Goal: Check status: Check status

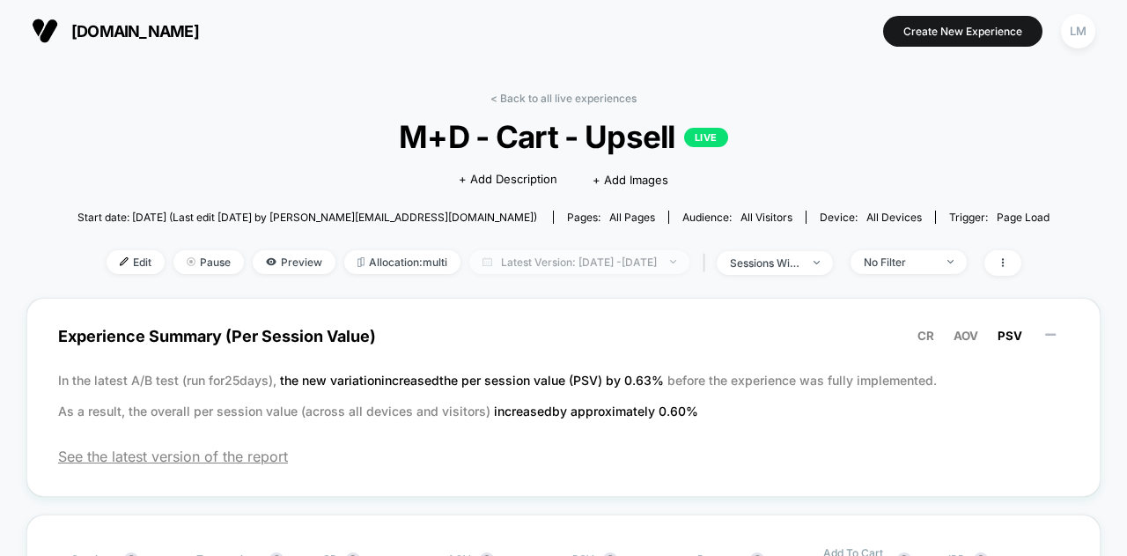
click at [556, 267] on span "Latest Version: [DATE] - [DATE]" at bounding box center [579, 262] width 220 height 24
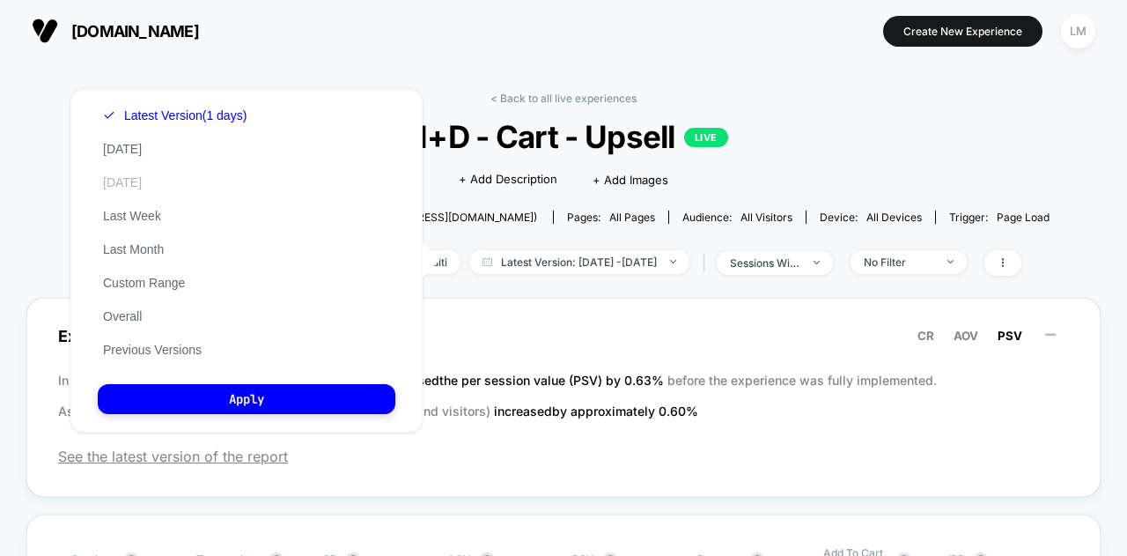
click at [122, 182] on button "[DATE]" at bounding box center [122, 182] width 49 height 16
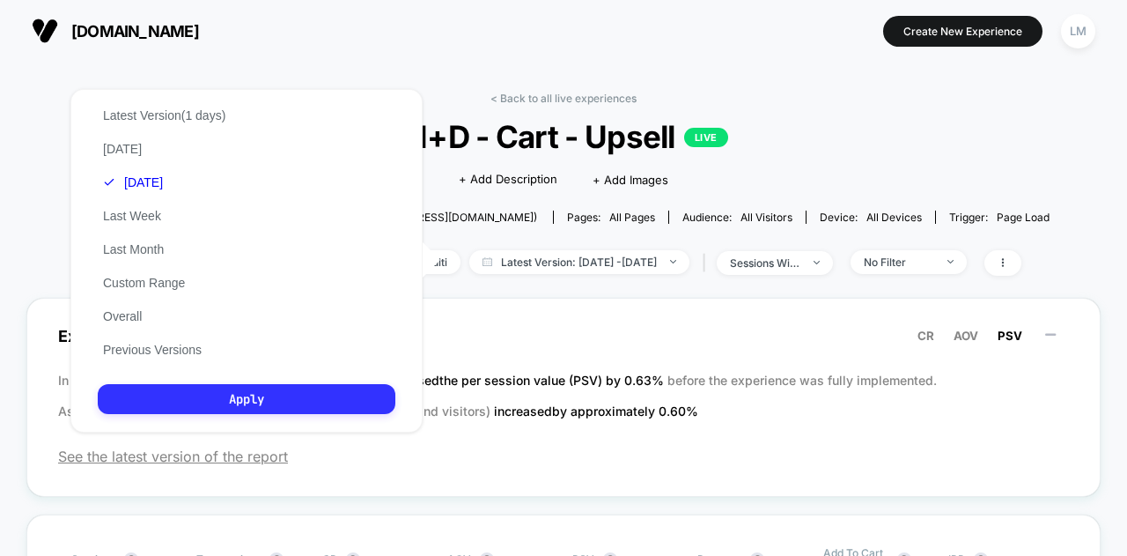
click at [260, 394] on button "Apply" at bounding box center [247, 399] width 298 height 30
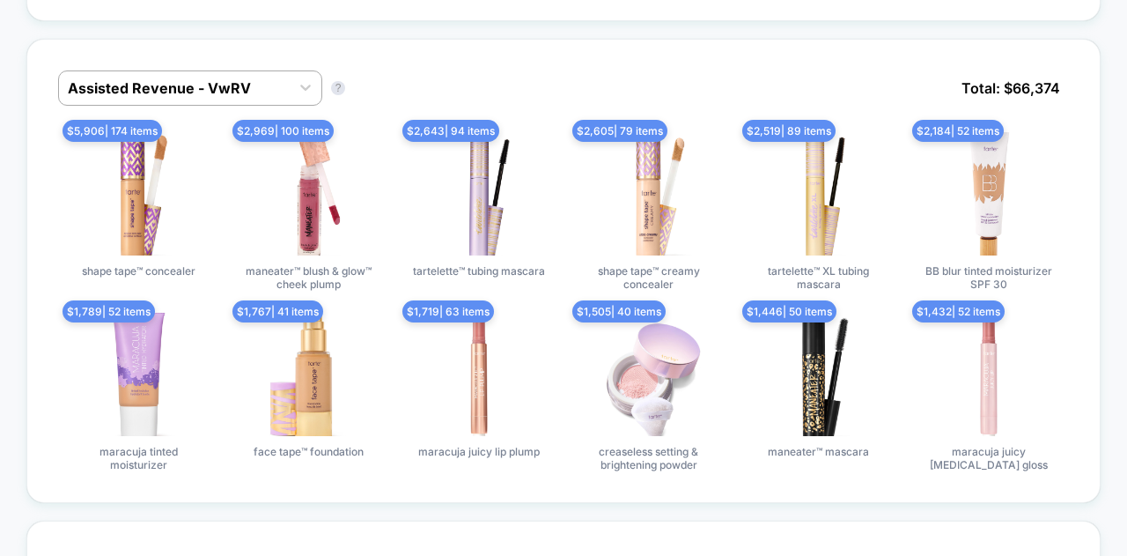
scroll to position [1019, 0]
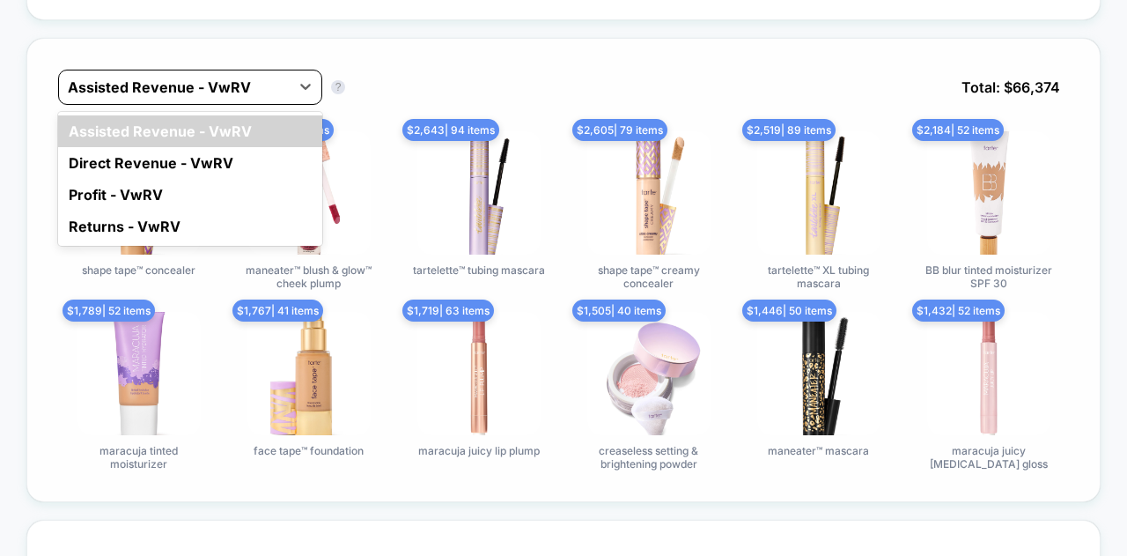
click at [215, 86] on div at bounding box center [174, 87] width 213 height 21
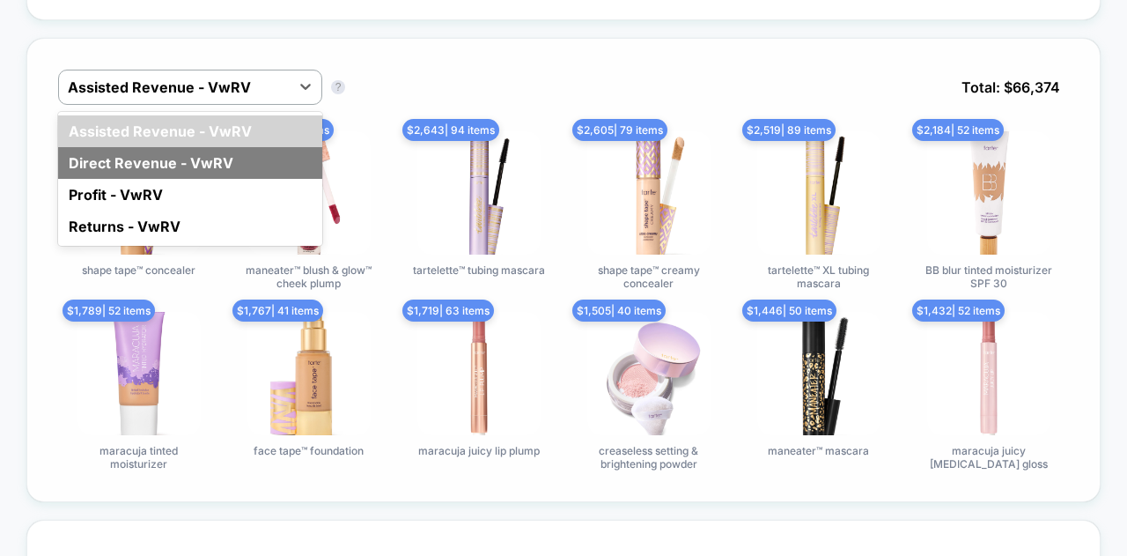
click at [195, 167] on div "Direct Revenue - VwRV" at bounding box center [190, 163] width 264 height 32
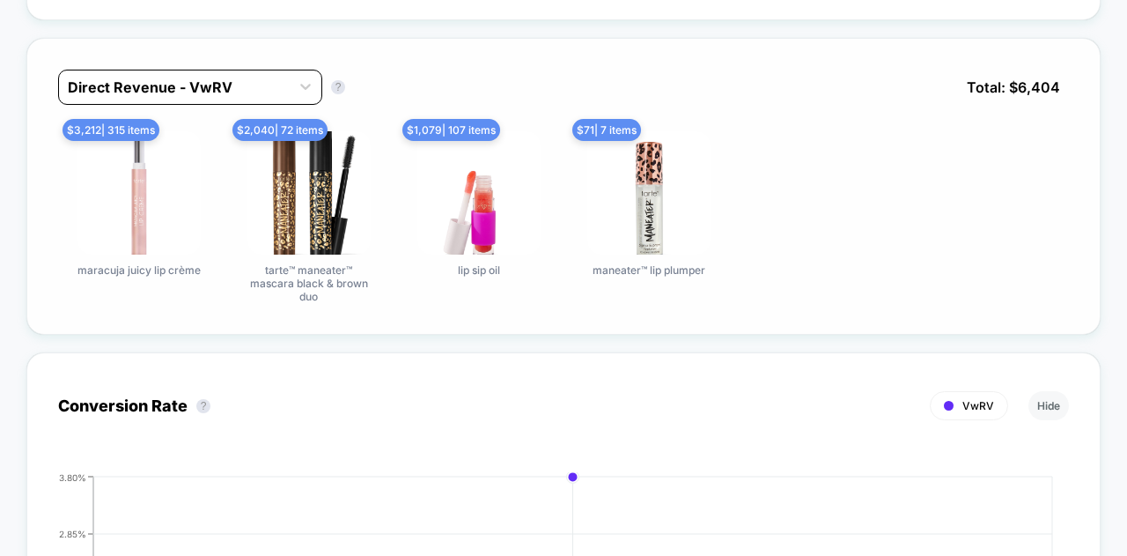
click at [194, 84] on div at bounding box center [174, 87] width 213 height 21
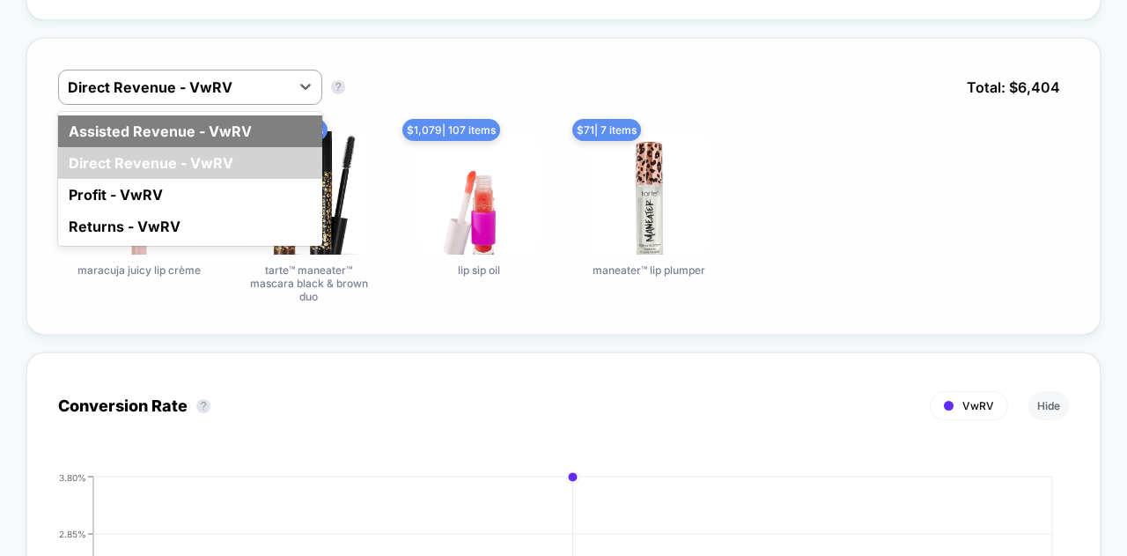
click at [182, 131] on div "Assisted Revenue - VwRV" at bounding box center [190, 131] width 264 height 32
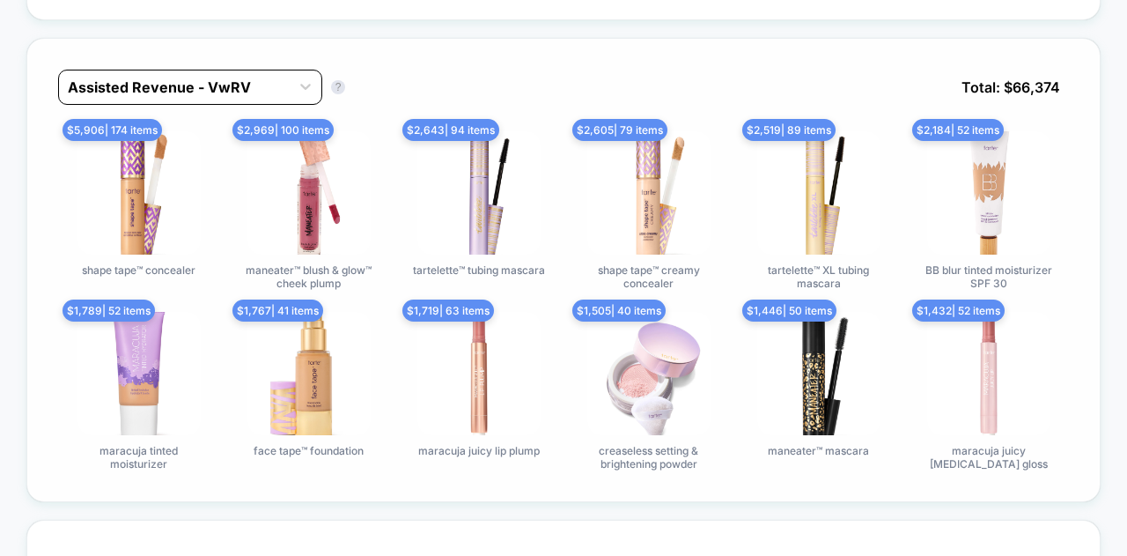
click at [249, 82] on div at bounding box center [174, 87] width 213 height 21
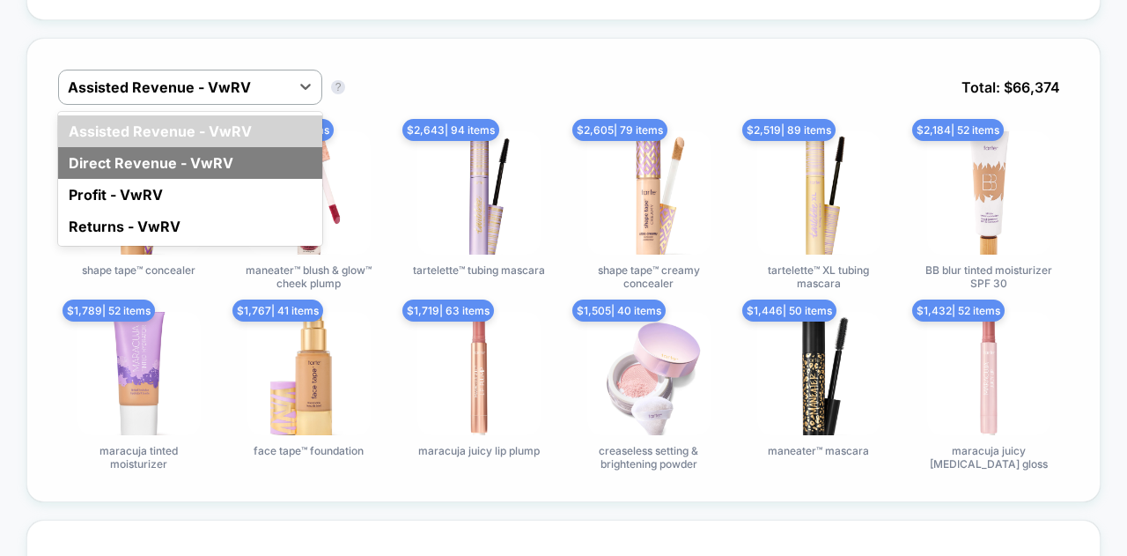
click at [149, 158] on div "Direct Revenue - VwRV" at bounding box center [190, 163] width 264 height 32
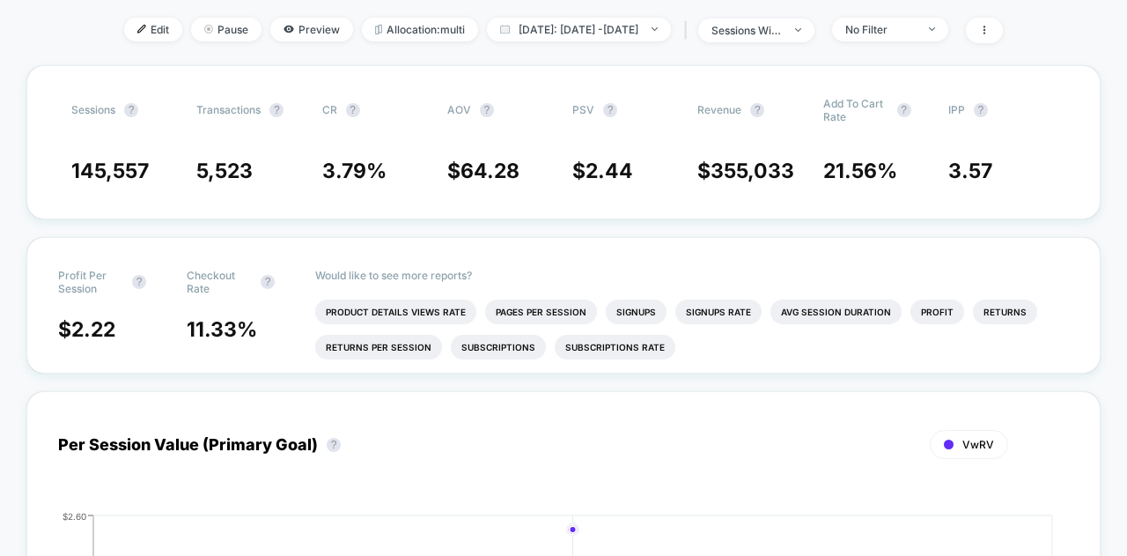
scroll to position [0, 0]
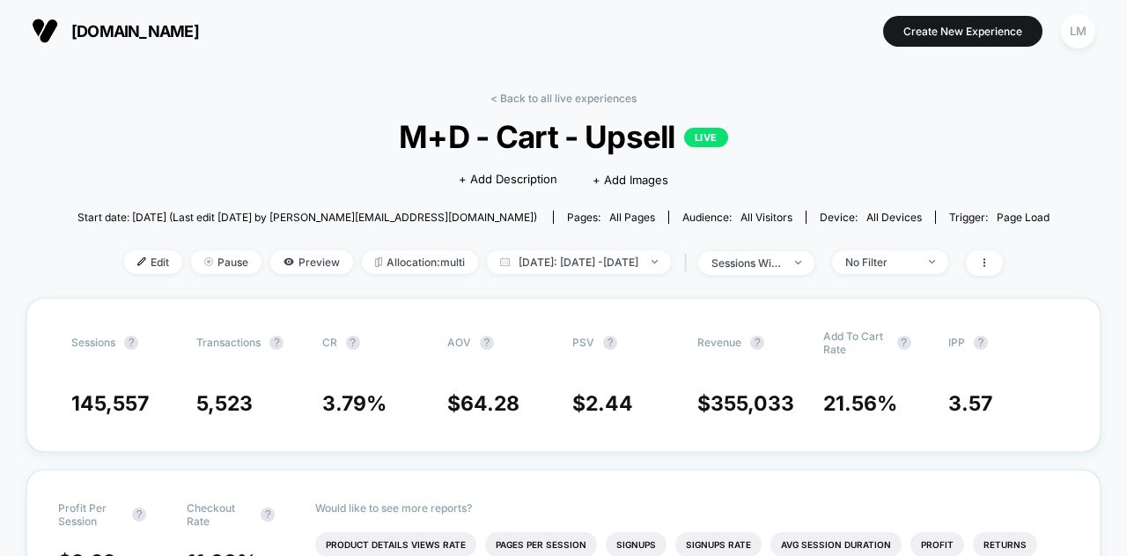
click at [112, 38] on span "[DOMAIN_NAME]" at bounding box center [135, 31] width 128 height 18
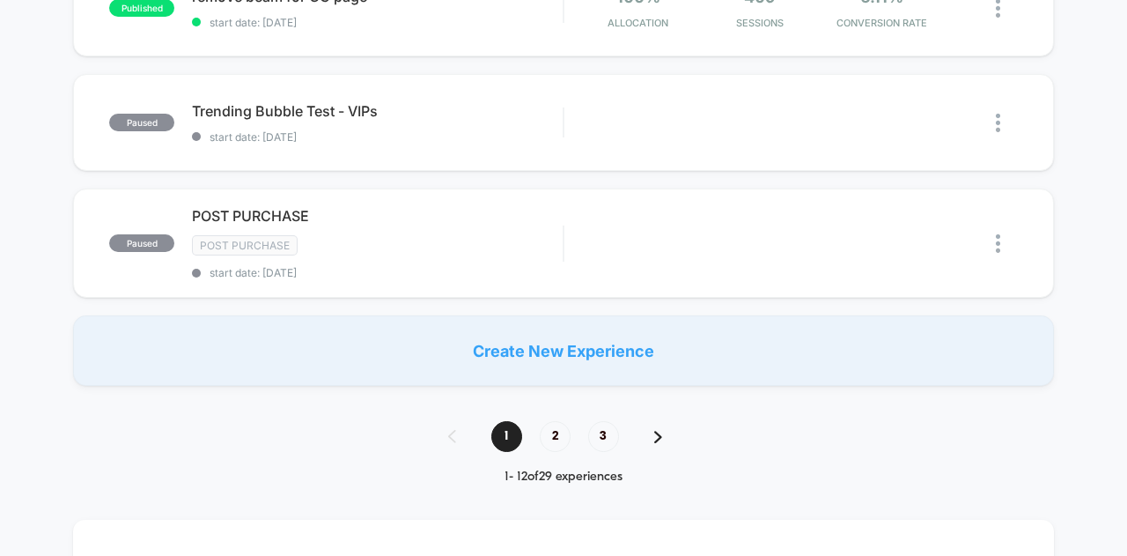
scroll to position [1352, 0]
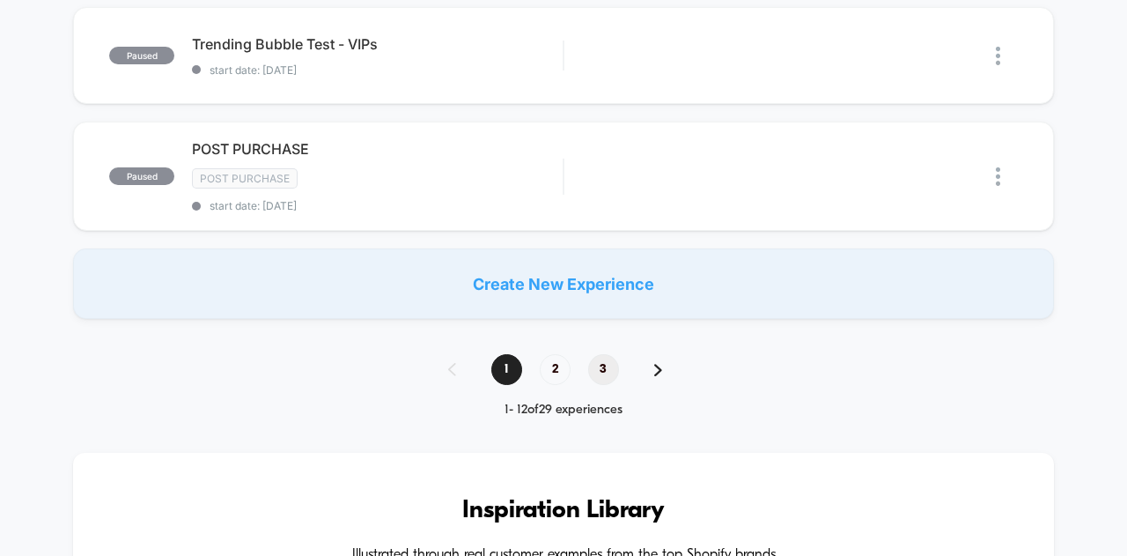
click at [594, 358] on span "3" at bounding box center [603, 369] width 31 height 31
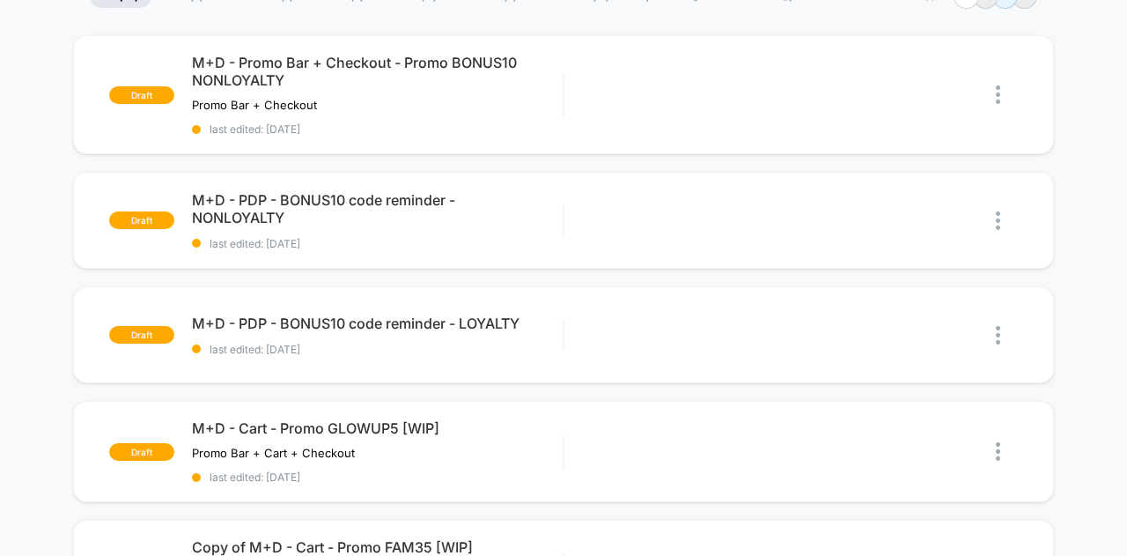
scroll to position [0, 0]
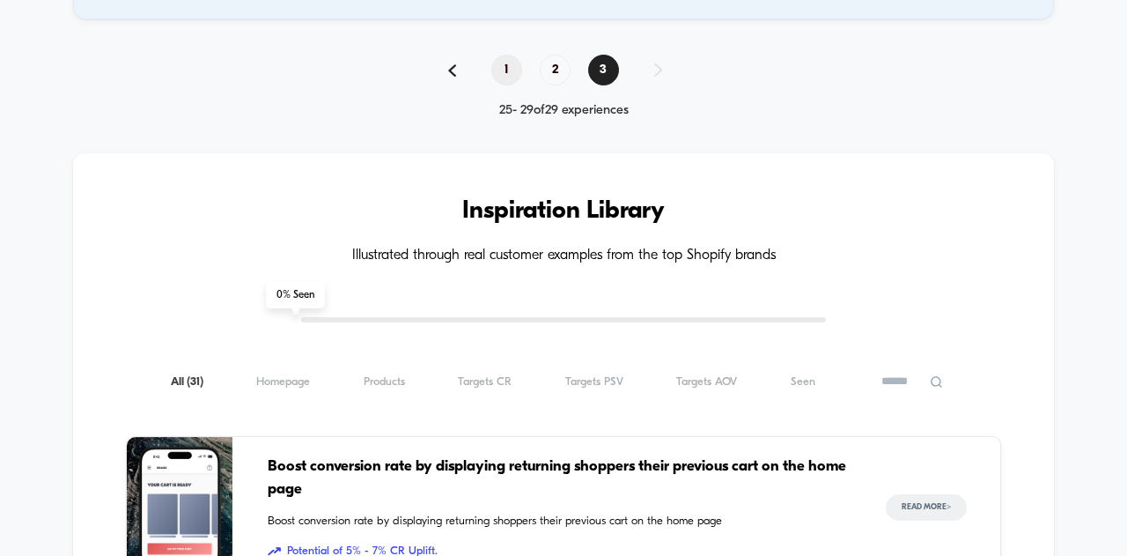
click at [505, 55] on span "1" at bounding box center [506, 70] width 31 height 31
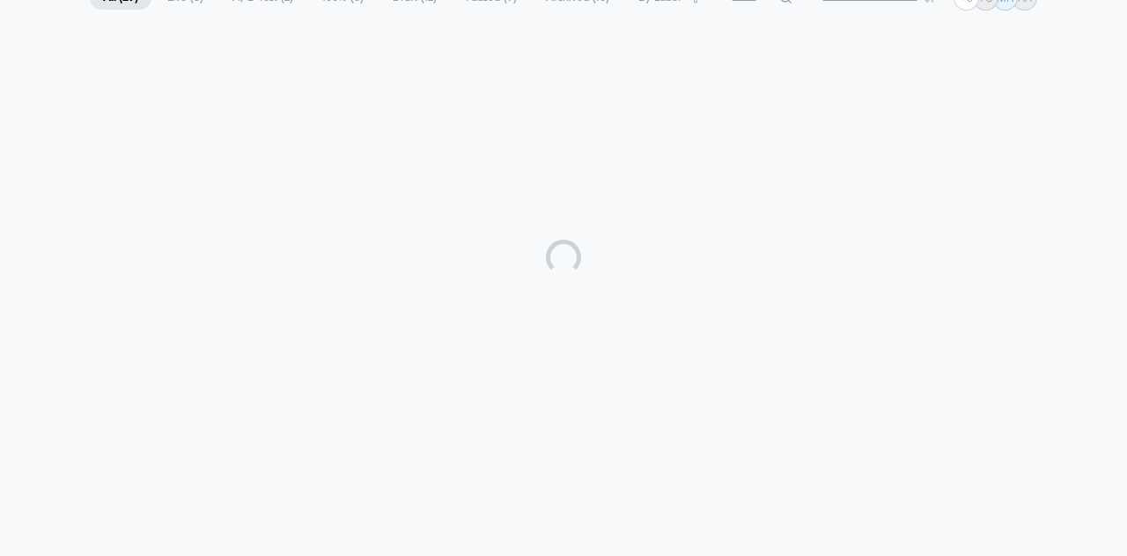
scroll to position [1652, 0]
